Goal: Information Seeking & Learning: Find specific fact

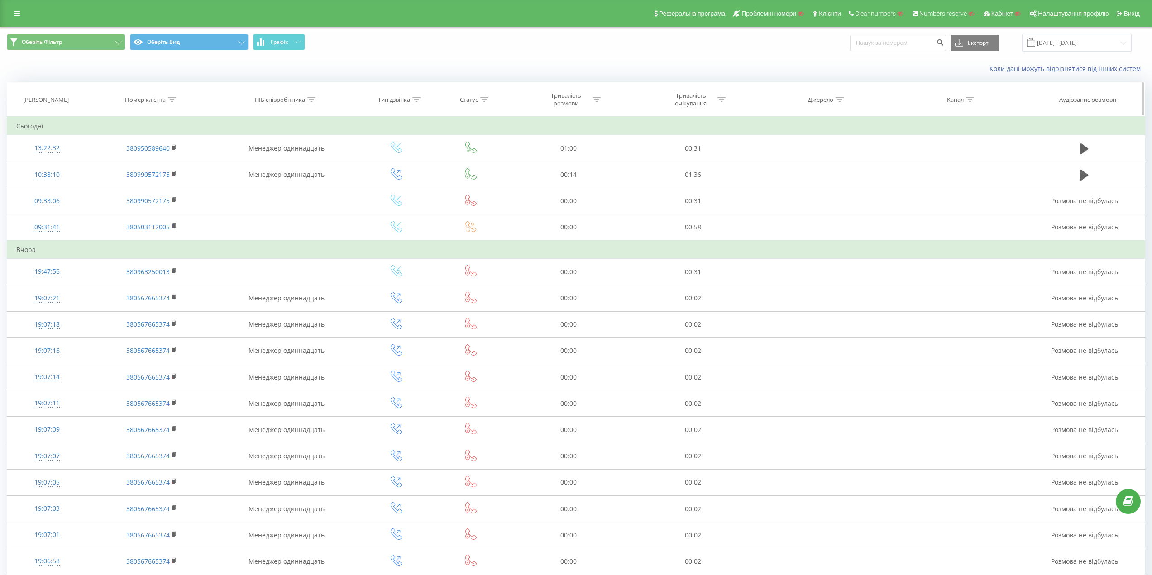
click at [170, 99] on icon at bounding box center [172, 99] width 8 height 5
click at [168, 145] on div at bounding box center [147, 143] width 64 height 9
click at [157, 163] on div "Дорівнює" at bounding box center [151, 161] width 79 height 14
click at [145, 163] on input "text" at bounding box center [152, 165] width 80 height 16
paste input "380993568797"
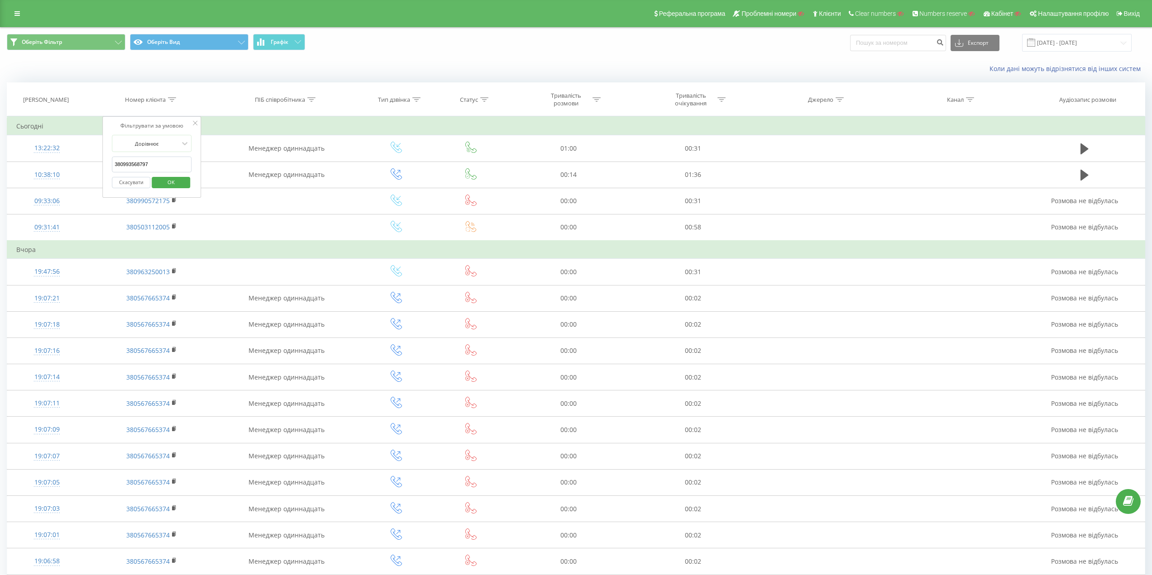
type input "380993568797"
click at [169, 178] on span "OK" at bounding box center [170, 182] width 25 height 14
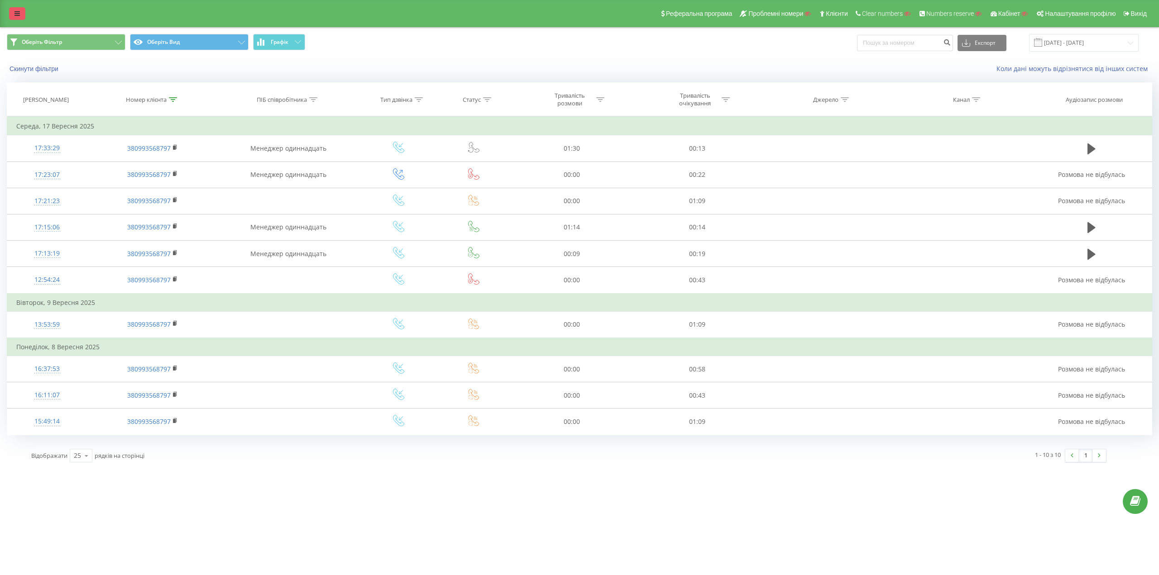
click at [15, 13] on icon at bounding box center [16, 13] width 5 height 6
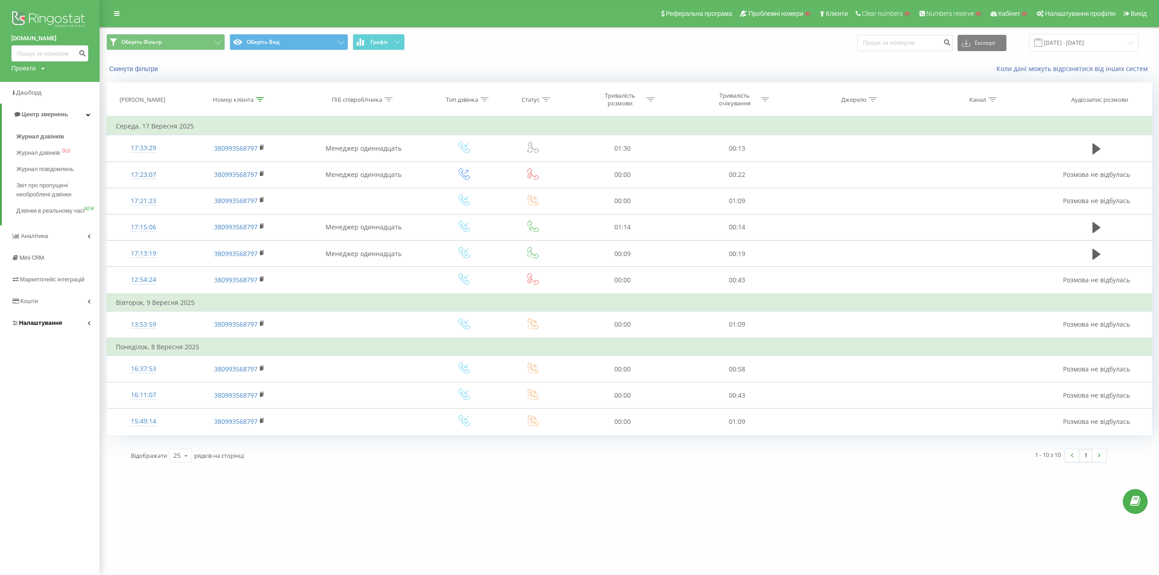
click at [39, 326] on span "Налаштування" at bounding box center [40, 323] width 43 height 7
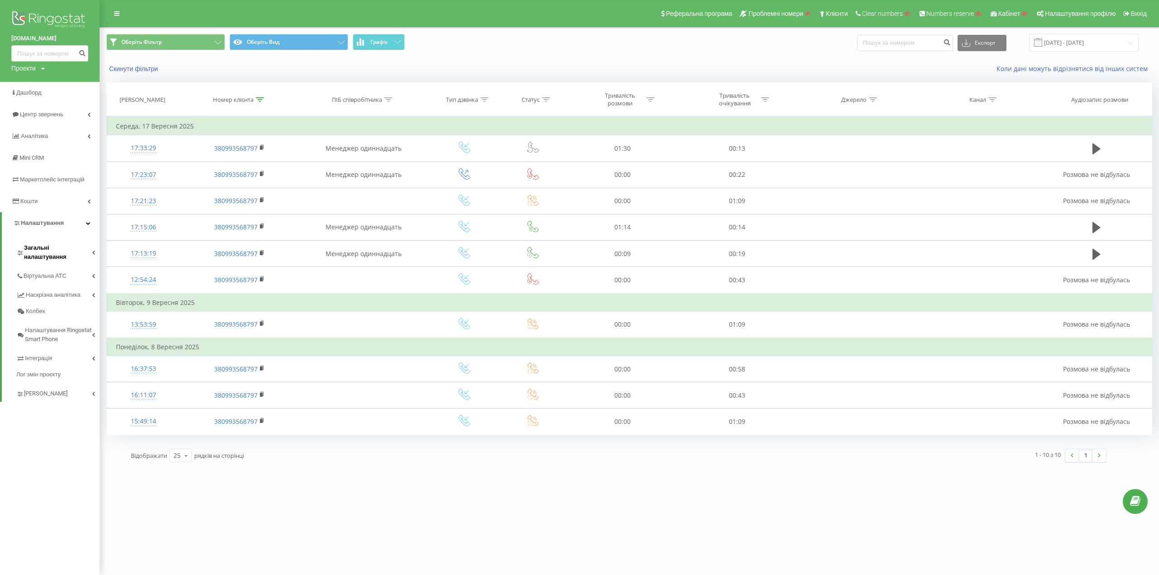
click at [57, 252] on span "Загальні налаштування" at bounding box center [58, 253] width 68 height 18
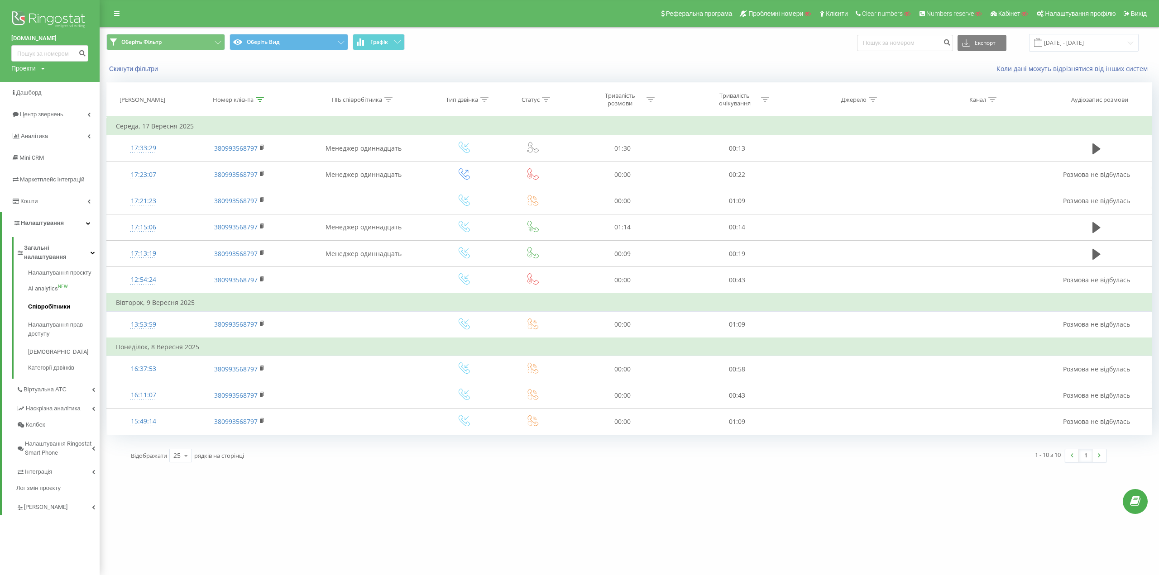
click at [52, 302] on span "Співробітники" at bounding box center [49, 306] width 42 height 9
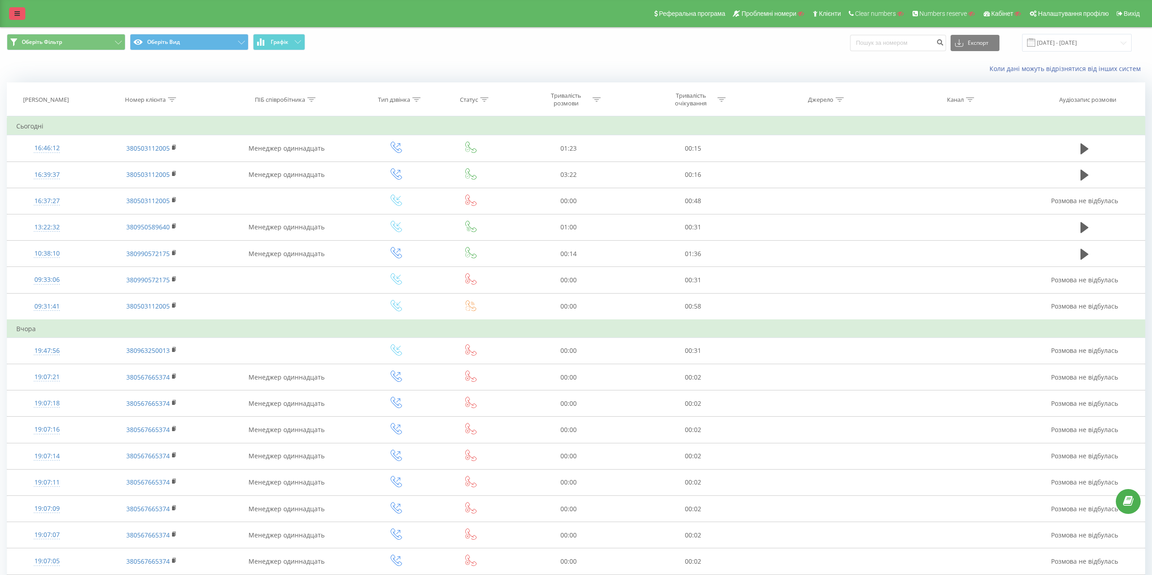
click at [21, 15] on link at bounding box center [17, 13] width 16 height 13
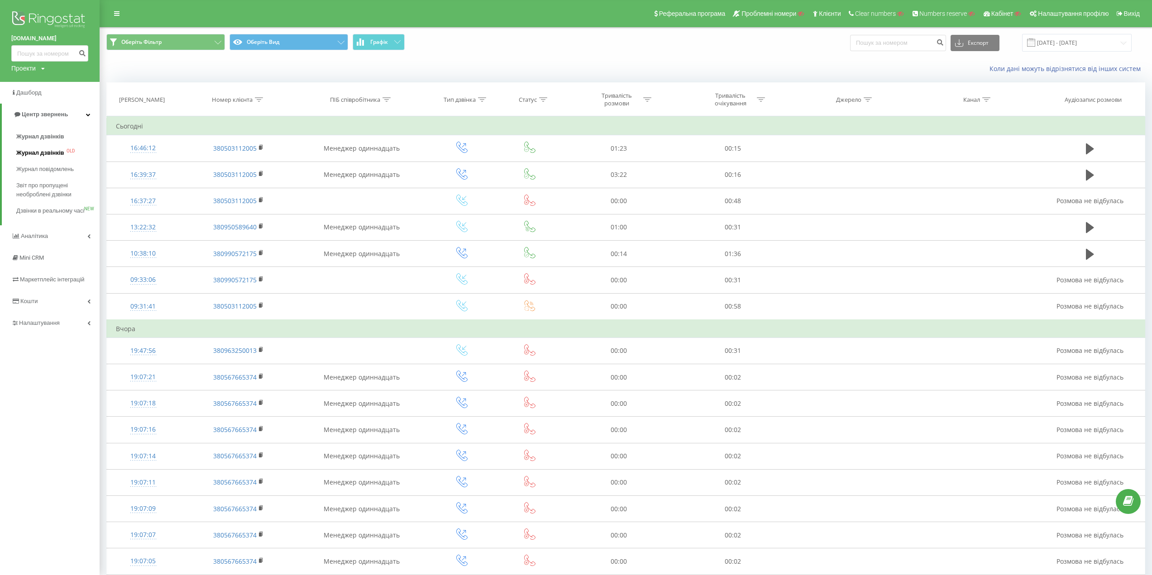
click at [48, 147] on link "Журнал дзвінків OLD" at bounding box center [57, 153] width 83 height 16
